Goal: Information Seeking & Learning: Learn about a topic

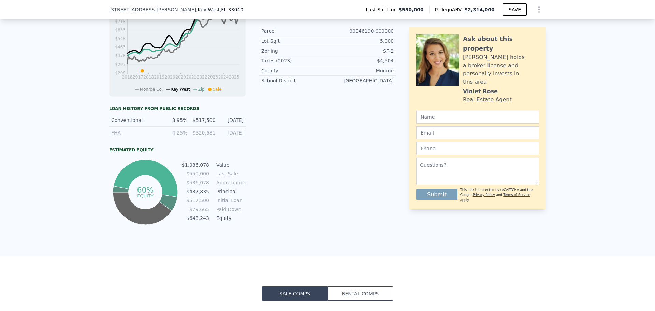
scroll to position [271, 0]
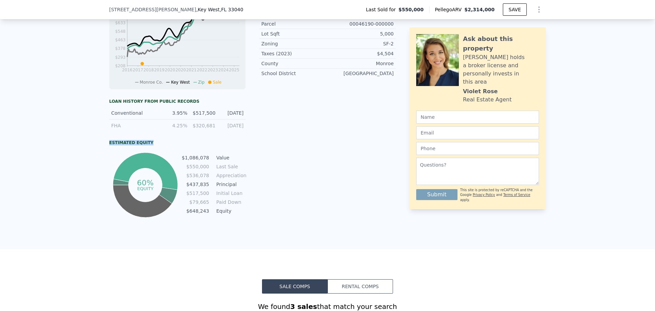
drag, startPoint x: 107, startPoint y: 147, endPoint x: 155, endPoint y: 142, distance: 48.4
click at [155, 142] on div "Loan history from public records Conventional 3.95% $517,500 [DATE] FHA 4.25% $…" at bounding box center [177, 159] width 137 height 120
click at [281, 162] on div "Property details Finished Sqft 2,408 Bedrooms 4 Bathrooms 3 Year Built 1963 Yea…" at bounding box center [327, 65] width 137 height 308
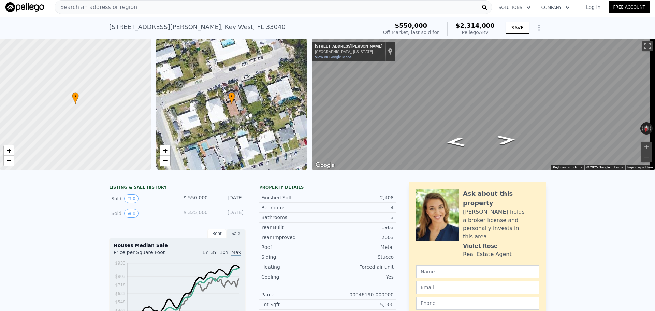
scroll to position [0, 0]
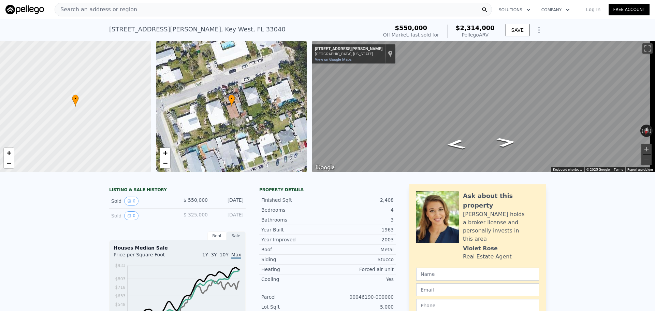
click at [535, 33] on icon "Show Options" at bounding box center [539, 30] width 8 height 8
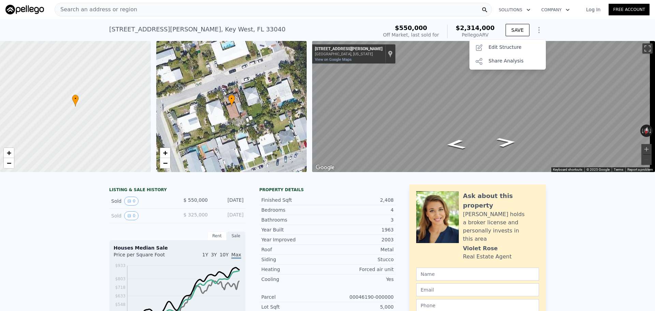
click at [544, 30] on div "[STREET_ADDRESS][PERSON_NAME] Sold [DATE] for $550k (~ARV $2.314m ) $550,000 Of…" at bounding box center [327, 30] width 655 height 22
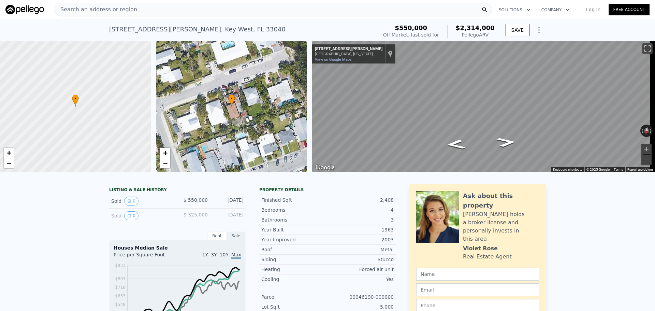
drag, startPoint x: 645, startPoint y: 49, endPoint x: 645, endPoint y: 90, distance: 41.3
click at [645, 49] on button "Toggle fullscreen view" at bounding box center [648, 48] width 10 height 10
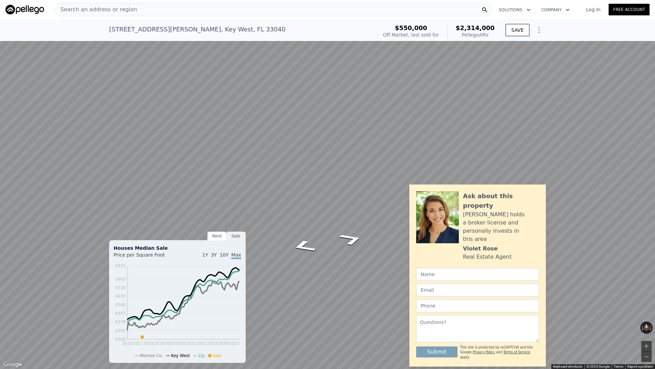
click at [648, 8] on button "Toggle fullscreen view" at bounding box center [648, 7] width 10 height 10
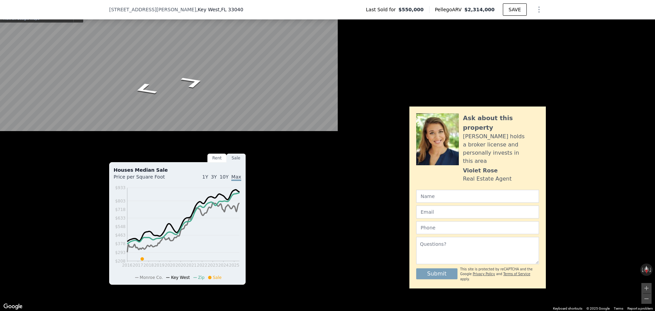
scroll to position [66, 0]
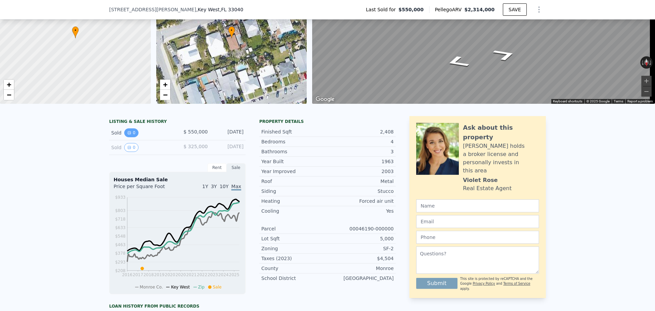
click at [127, 135] on icon "View historical data" at bounding box center [129, 133] width 4 height 4
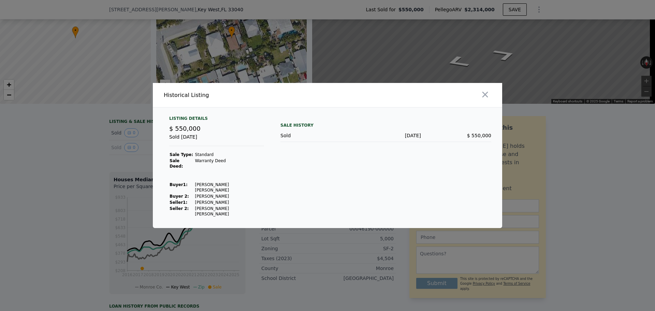
click at [166, 141] on div "Listing Details $ 550,000 Sold [DATE] Sale Type: Standard Sale Deed: Warranty D…" at bounding box center [217, 166] width 106 height 101
click at [176, 132] on span "$ 550,000" at bounding box center [184, 128] width 31 height 7
click at [180, 132] on div "$ 550,000" at bounding box center [216, 129] width 95 height 10
click at [186, 146] on div "Sold [DATE]" at bounding box center [216, 139] width 95 height 13
click at [195, 169] on td "Warranty Deed" at bounding box center [230, 164] width 70 height 12
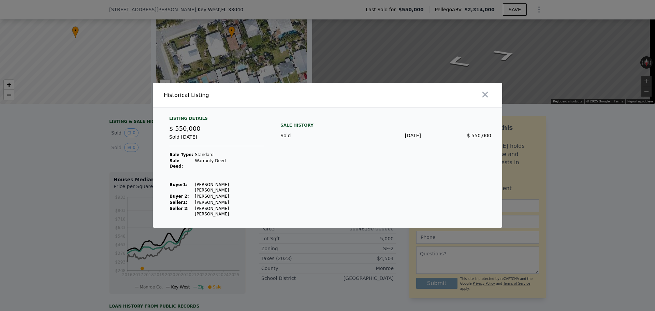
click at [197, 181] on td at bounding box center [230, 178] width 70 height 6
click at [75, 173] on div at bounding box center [327, 155] width 655 height 311
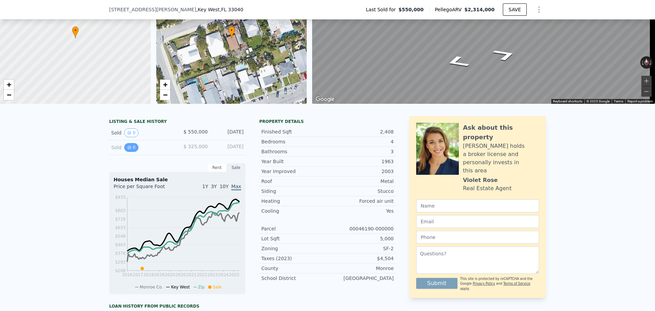
click at [128, 149] on icon "View historical data" at bounding box center [129, 147] width 3 height 3
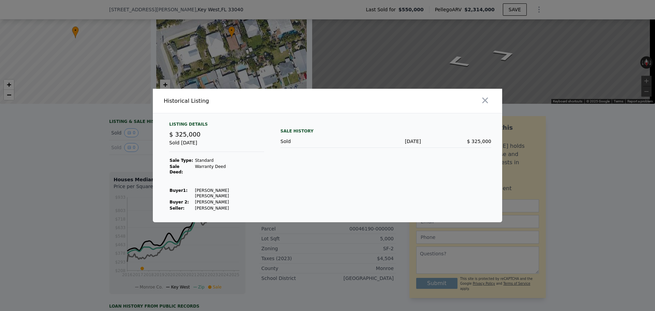
click at [320, 174] on div "Sale History Sold [DATE] $ 325,000" at bounding box center [386, 167] width 211 height 90
click at [85, 171] on div at bounding box center [327, 155] width 655 height 311
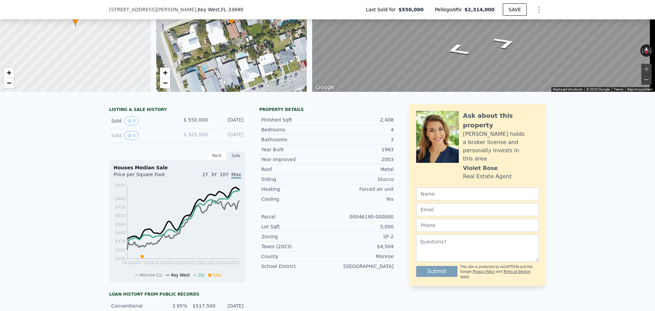
scroll to position [0, 0]
